Goal: Information Seeking & Learning: Learn about a topic

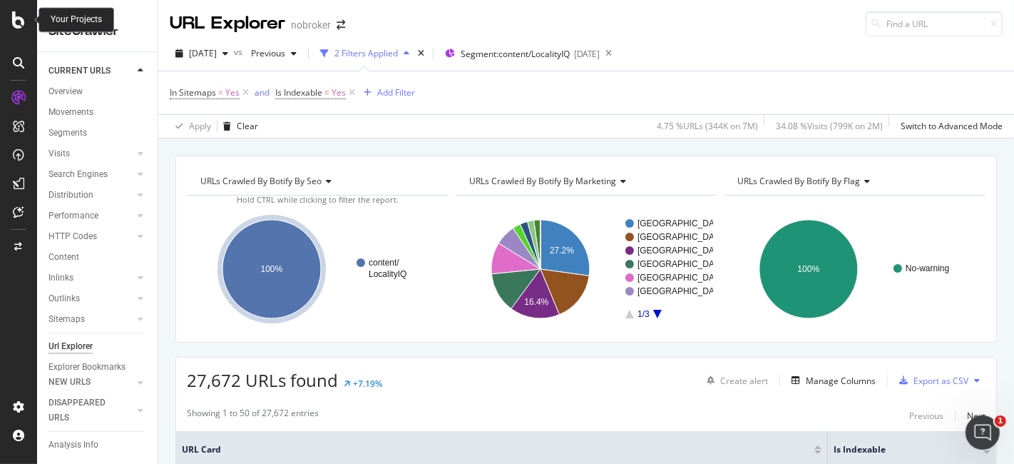
click at [22, 20] on icon at bounding box center [18, 19] width 13 height 17
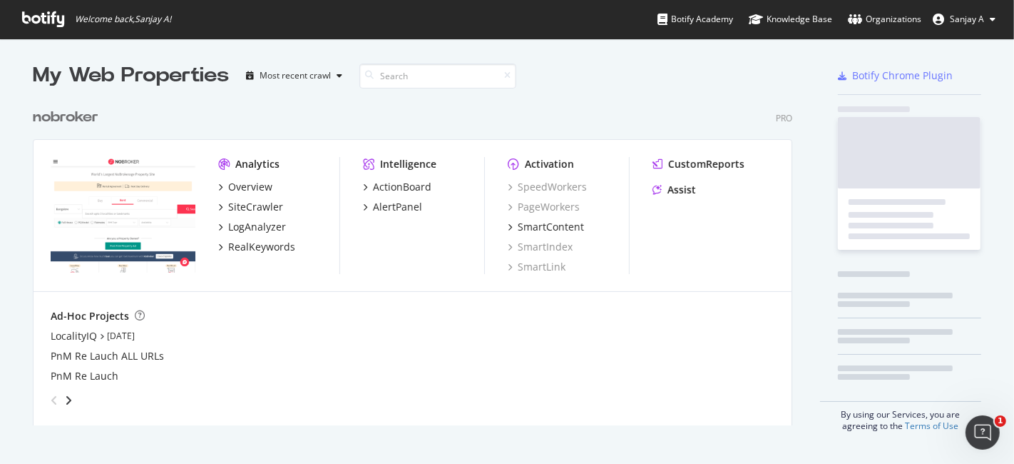
scroll to position [451, 990]
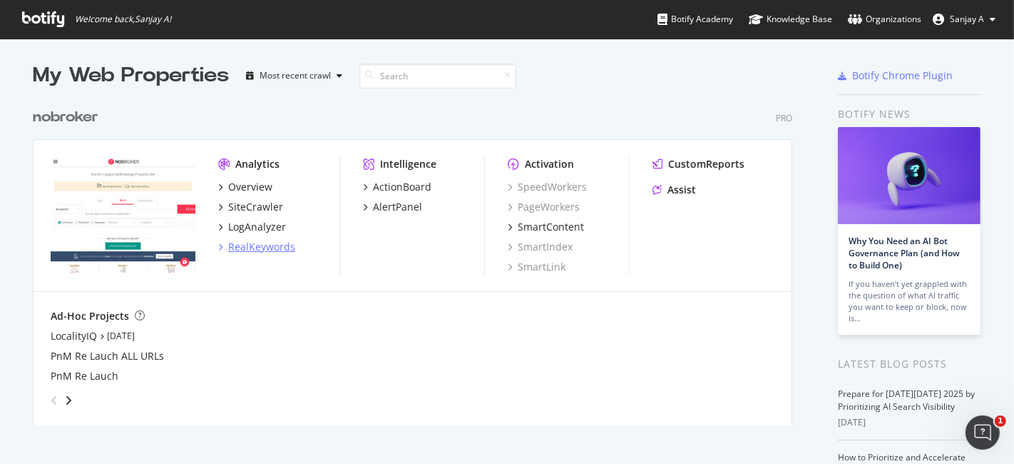
click at [255, 245] on div "RealKeywords" at bounding box center [261, 247] width 67 height 14
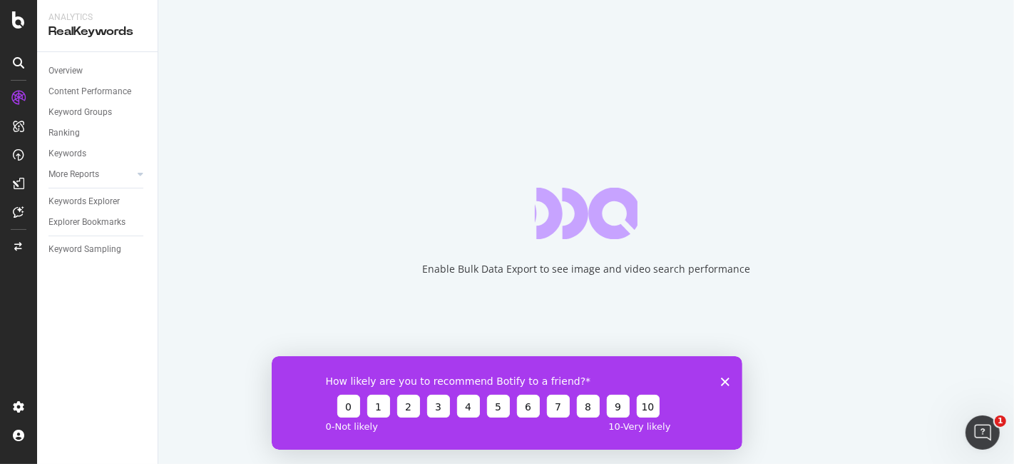
click at [722, 382] on polygon "Close survey" at bounding box center [724, 381] width 9 height 9
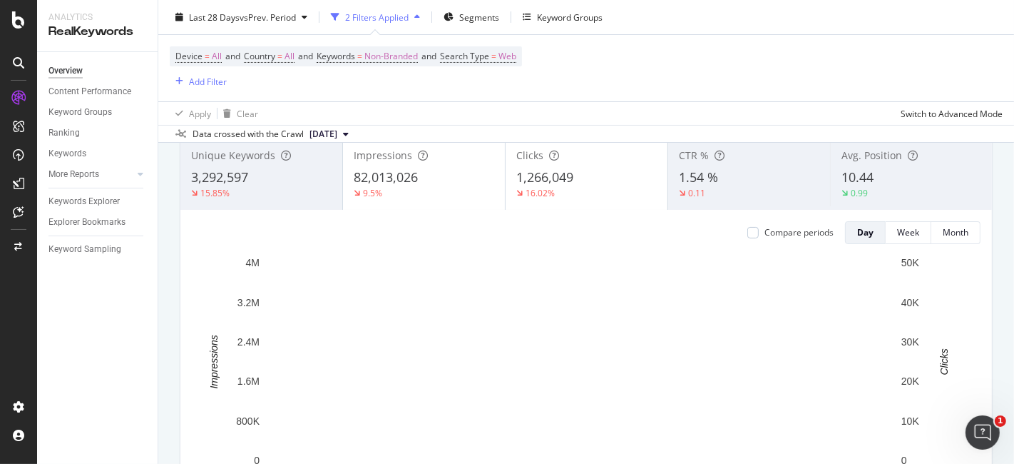
scroll to position [92, 0]
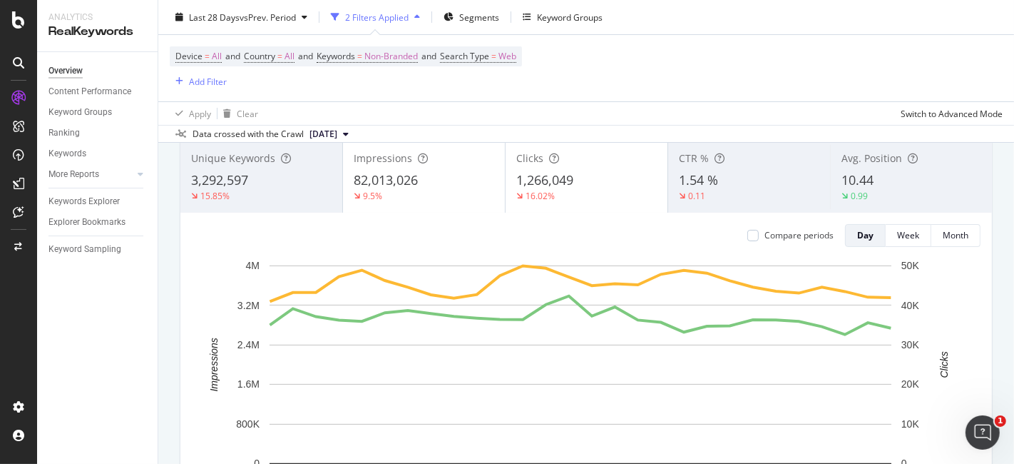
click at [284, 197] on div "15.85%" at bounding box center [261, 196] width 141 height 13
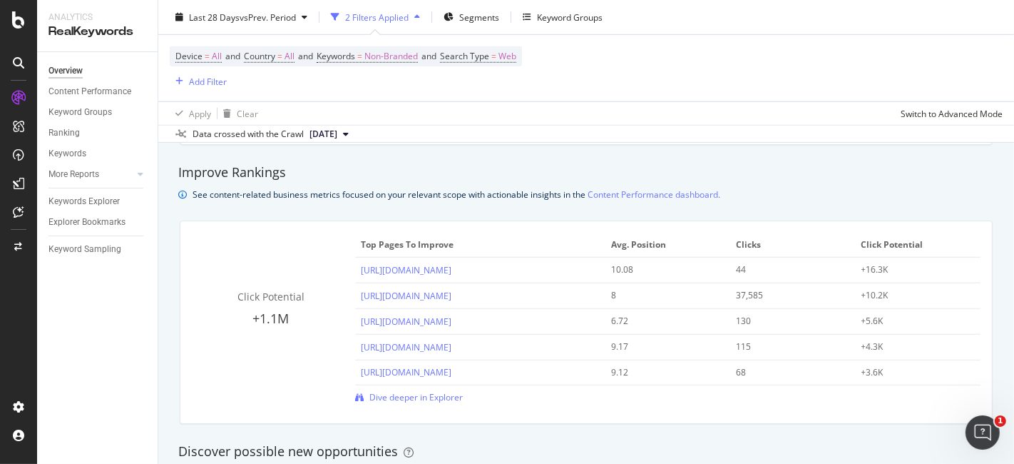
scroll to position [964, 0]
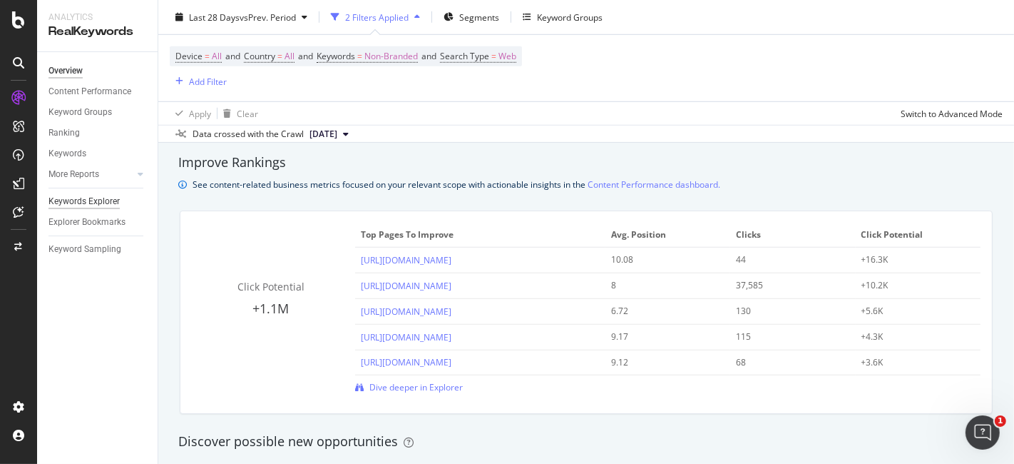
click at [81, 201] on div "Keywords Explorer" at bounding box center [83, 201] width 71 height 15
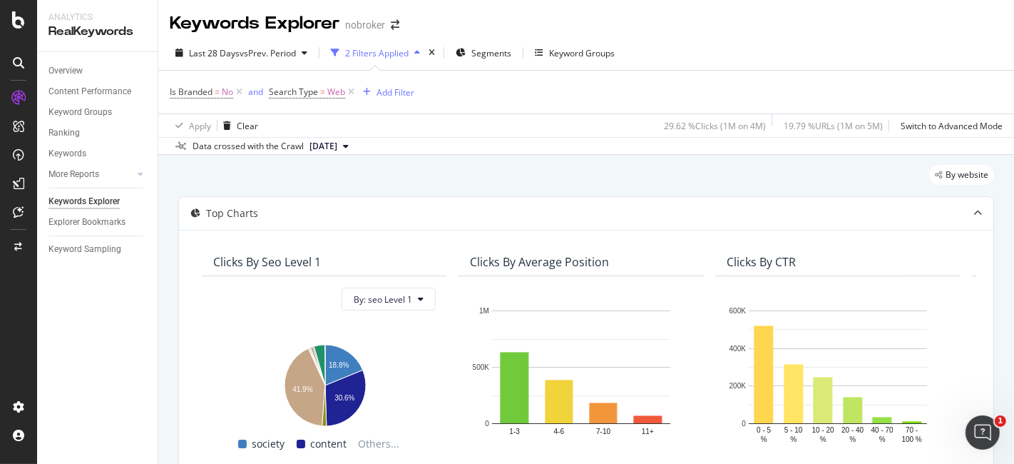
click at [730, 184] on div "By website" at bounding box center [586, 180] width 816 height 31
click at [241, 89] on icon at bounding box center [239, 92] width 12 height 14
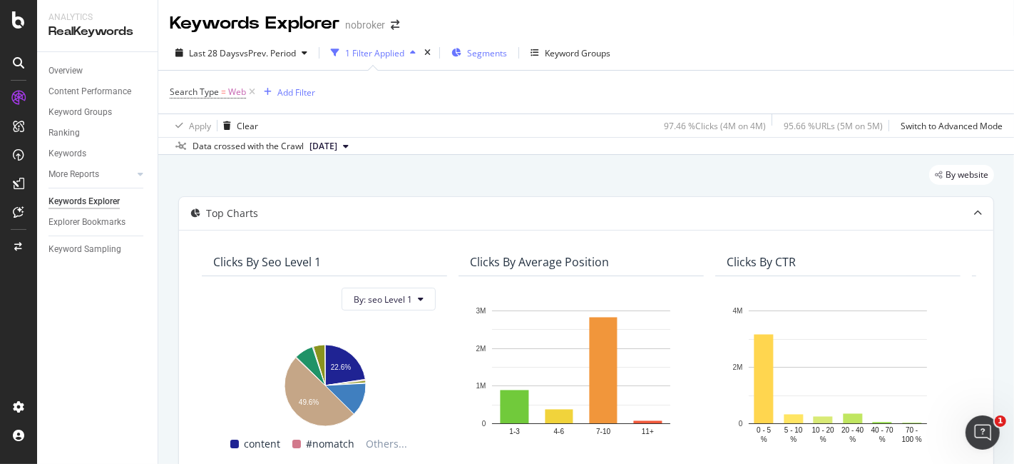
click at [481, 51] on span "Segments" at bounding box center [487, 53] width 40 height 12
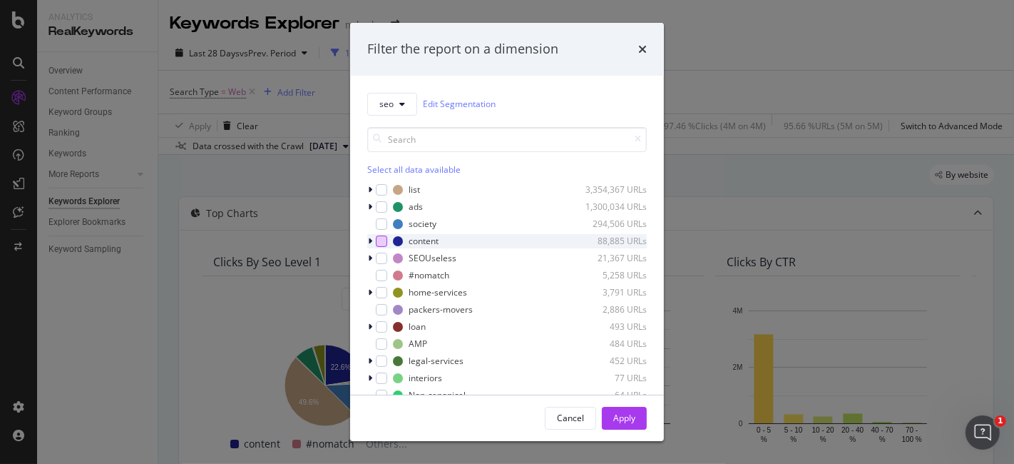
click at [378, 242] on div "modal" at bounding box center [381, 240] width 11 height 11
click at [379, 242] on icon "modal" at bounding box center [382, 240] width 6 height 7
click at [369, 241] on icon "modal" at bounding box center [370, 241] width 4 height 9
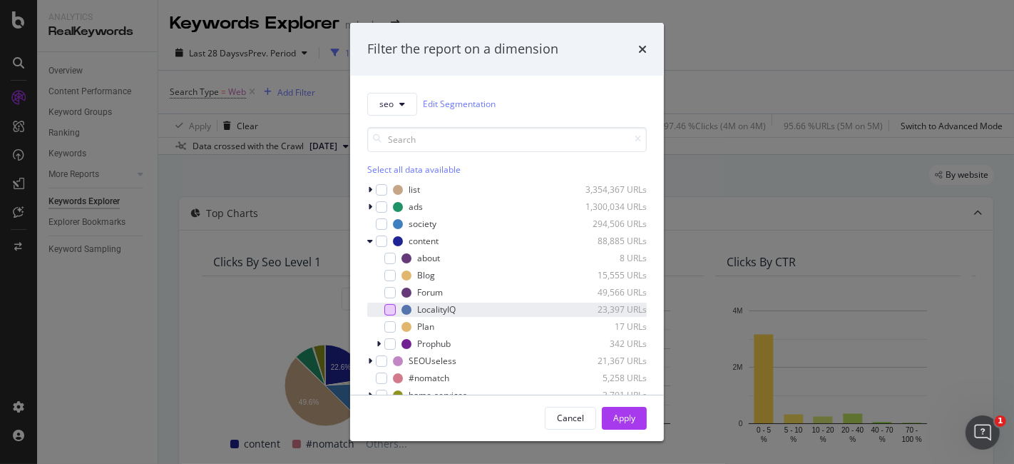
click at [394, 310] on div "modal" at bounding box center [389, 309] width 11 height 11
click at [635, 415] on button "Apply" at bounding box center [624, 418] width 45 height 23
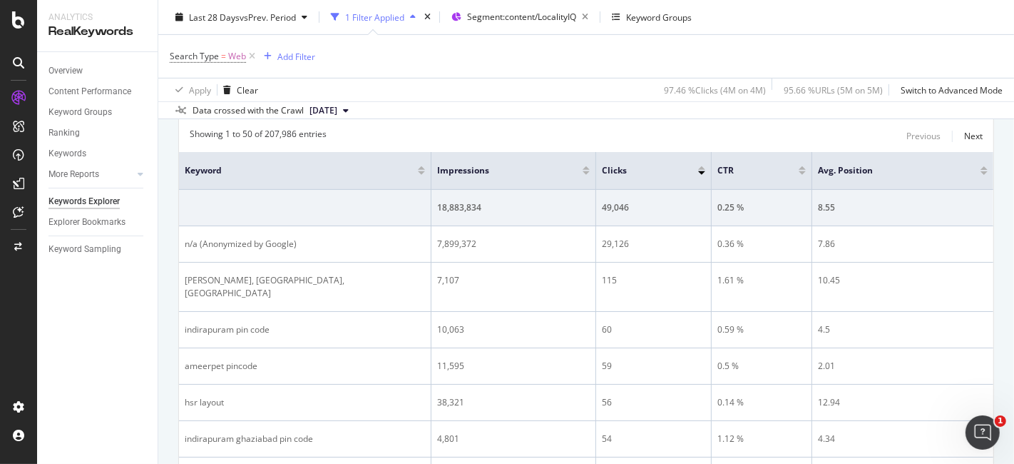
scroll to position [464, 0]
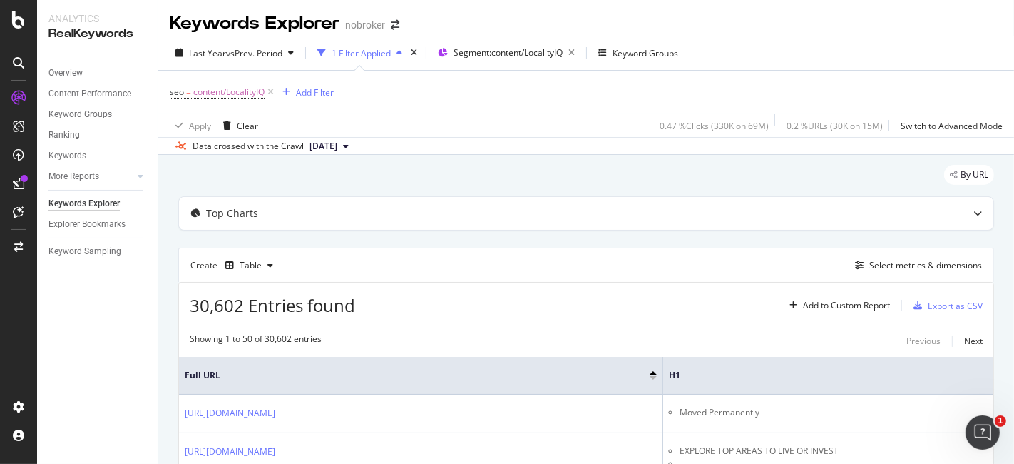
scroll to position [0, 38]
click at [887, 261] on div "Select metrics & dimensions" at bounding box center [925, 265] width 113 height 12
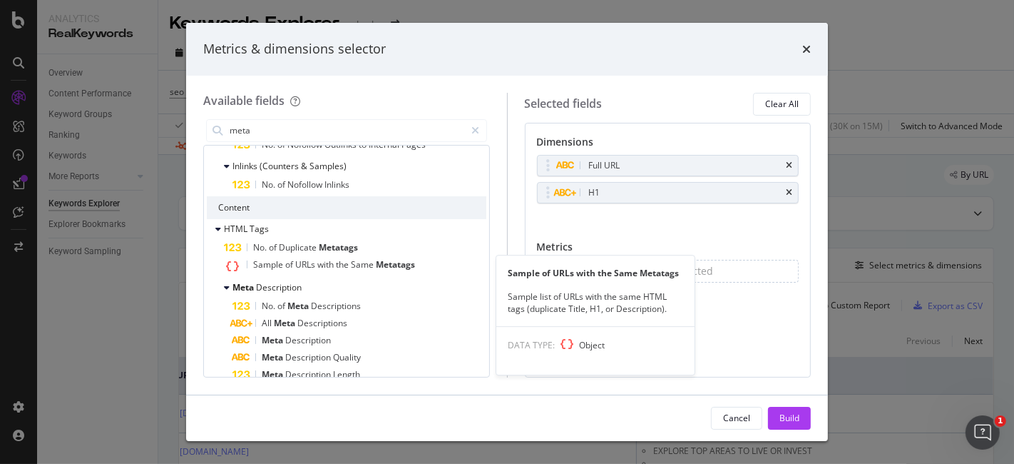
scroll to position [357, 0]
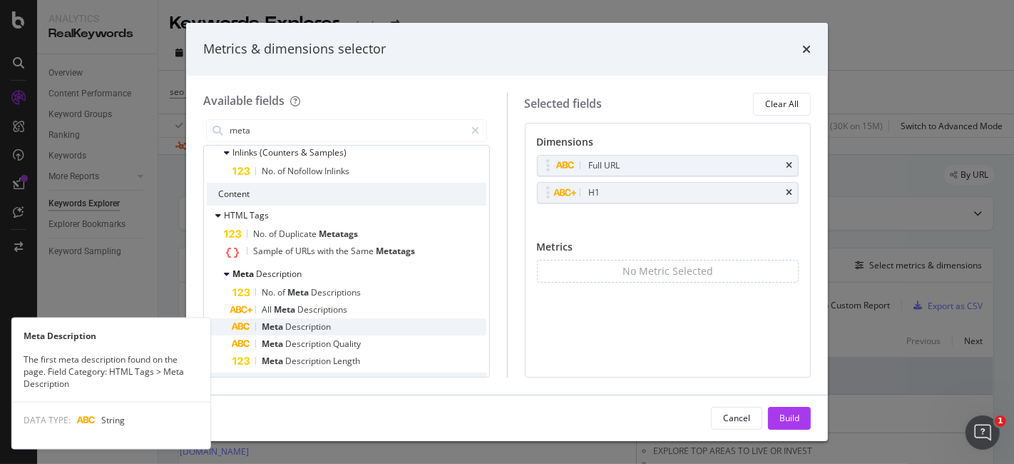
type input "meta"
click at [342, 322] on div "Meta Description" at bounding box center [360, 326] width 254 height 17
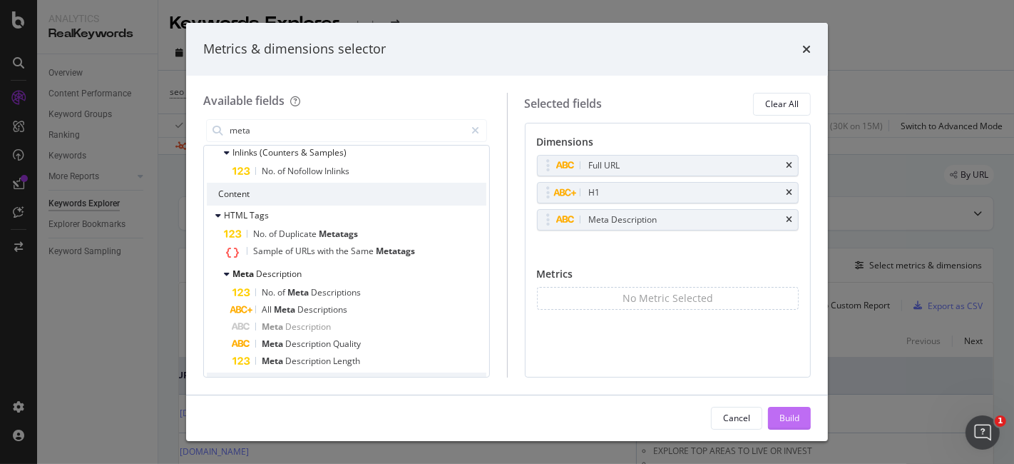
click at [783, 412] on div "Build" at bounding box center [790, 418] width 20 height 12
